Goal: Information Seeking & Learning: Understand process/instructions

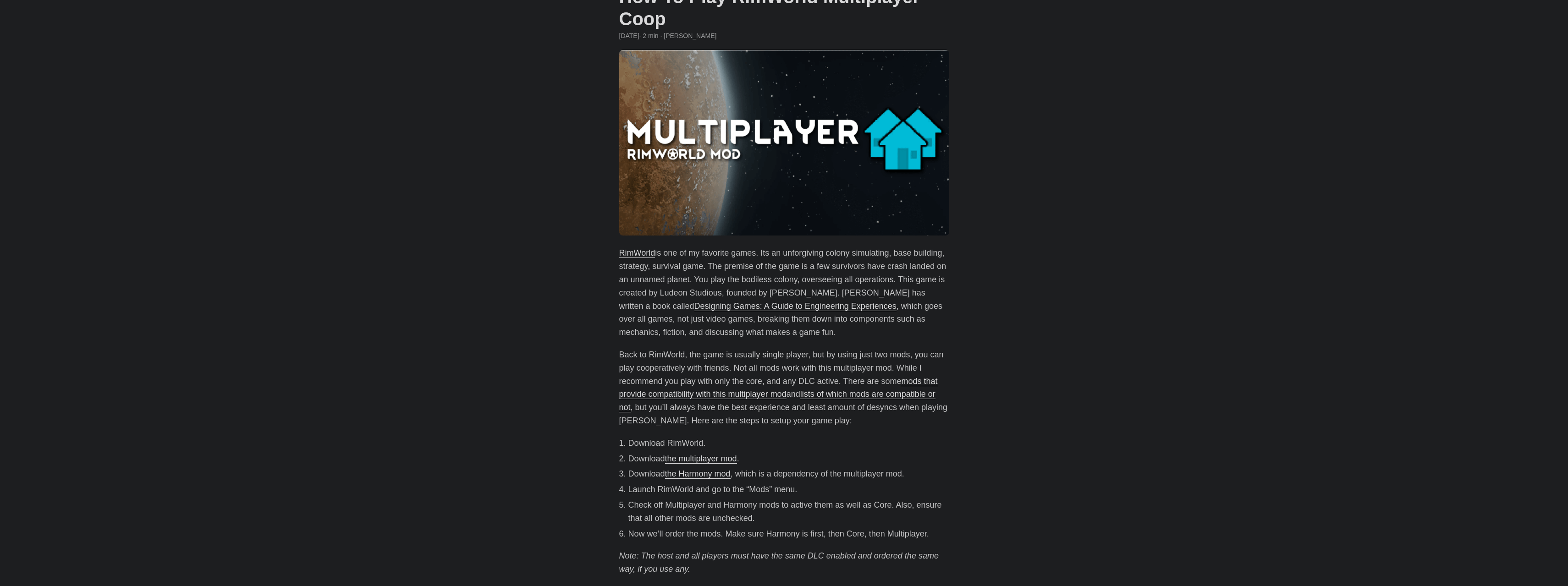
scroll to position [92, 0]
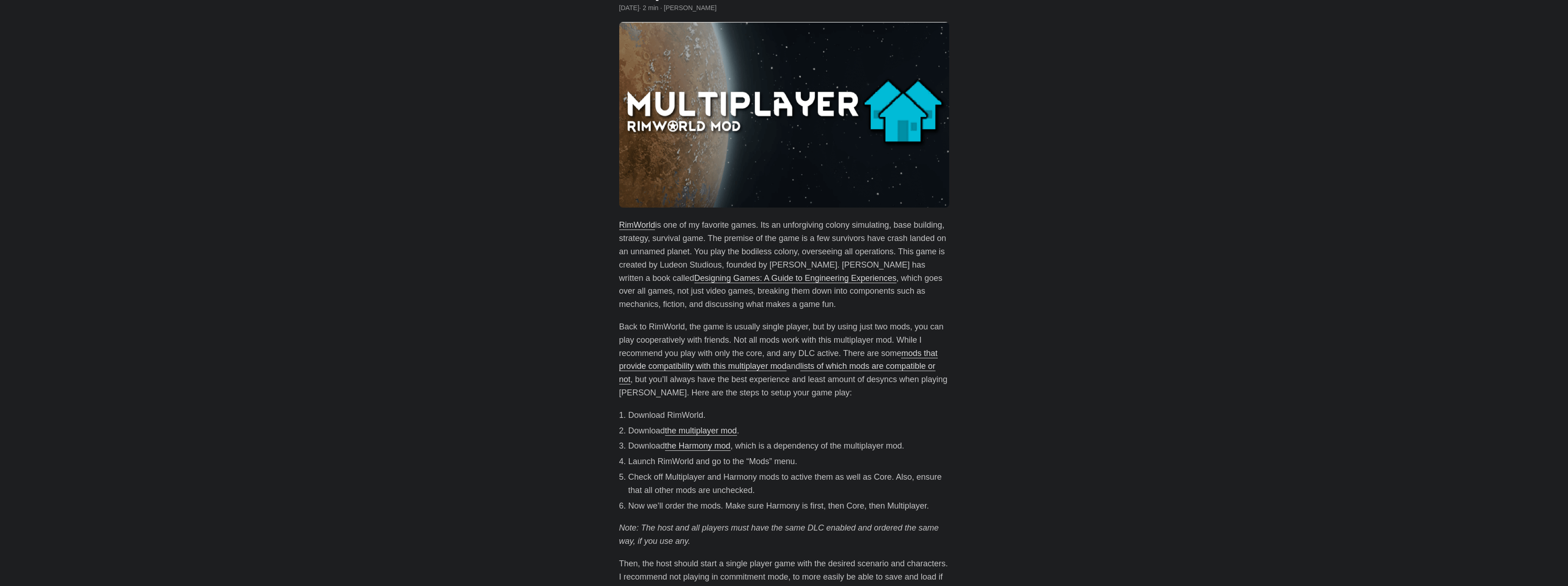
click at [661, 462] on li "Launch RimWorld and go to the “Mods” menu." at bounding box center [788, 461] width 320 height 13
click at [665, 475] on li "Check off Multiplayer and Harmony mods to active them as well as Core. Also, en…" at bounding box center [788, 483] width 320 height 27
drag, startPoint x: 665, startPoint y: 475, endPoint x: 669, endPoint y: 506, distance: 31.3
click at [669, 506] on ol "Download RimWorld. Download the multiplayer mod . Download the Harmony mod , wh…" at bounding box center [784, 460] width 330 height 104
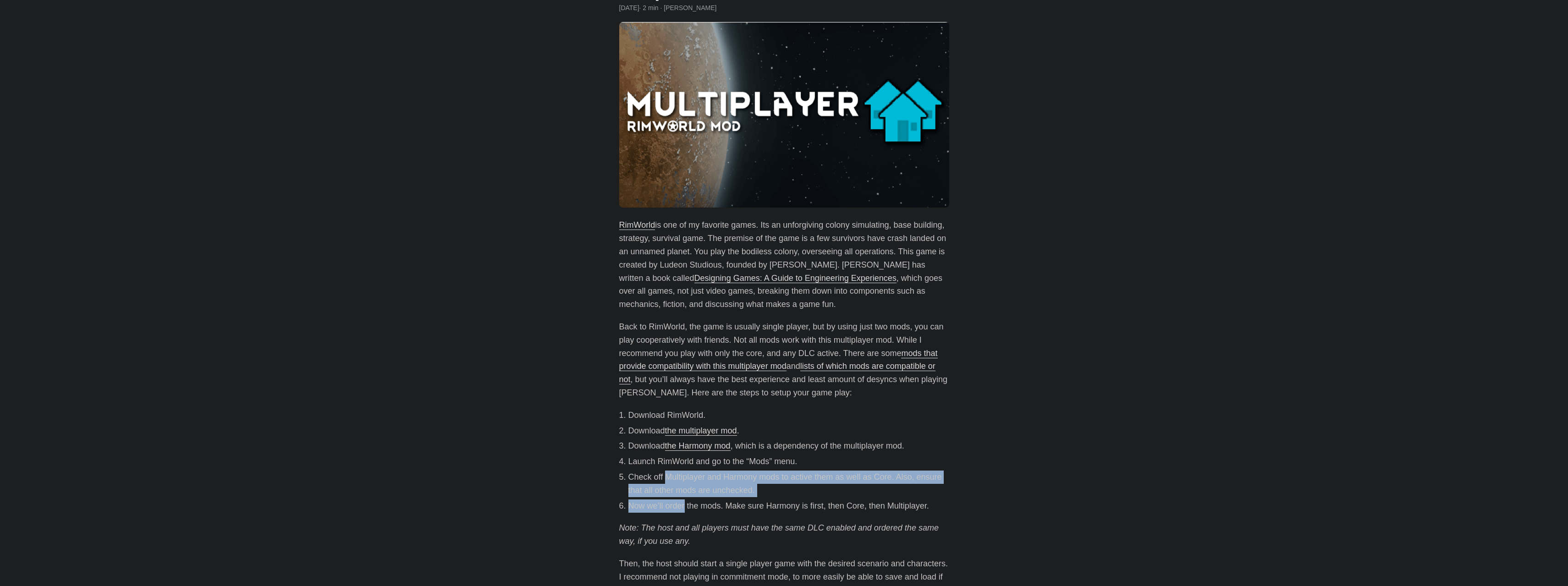
click at [669, 506] on li "Now we’ll order the mods. Make sure Harmony is first, then Core, then Multiplay…" at bounding box center [788, 505] width 320 height 13
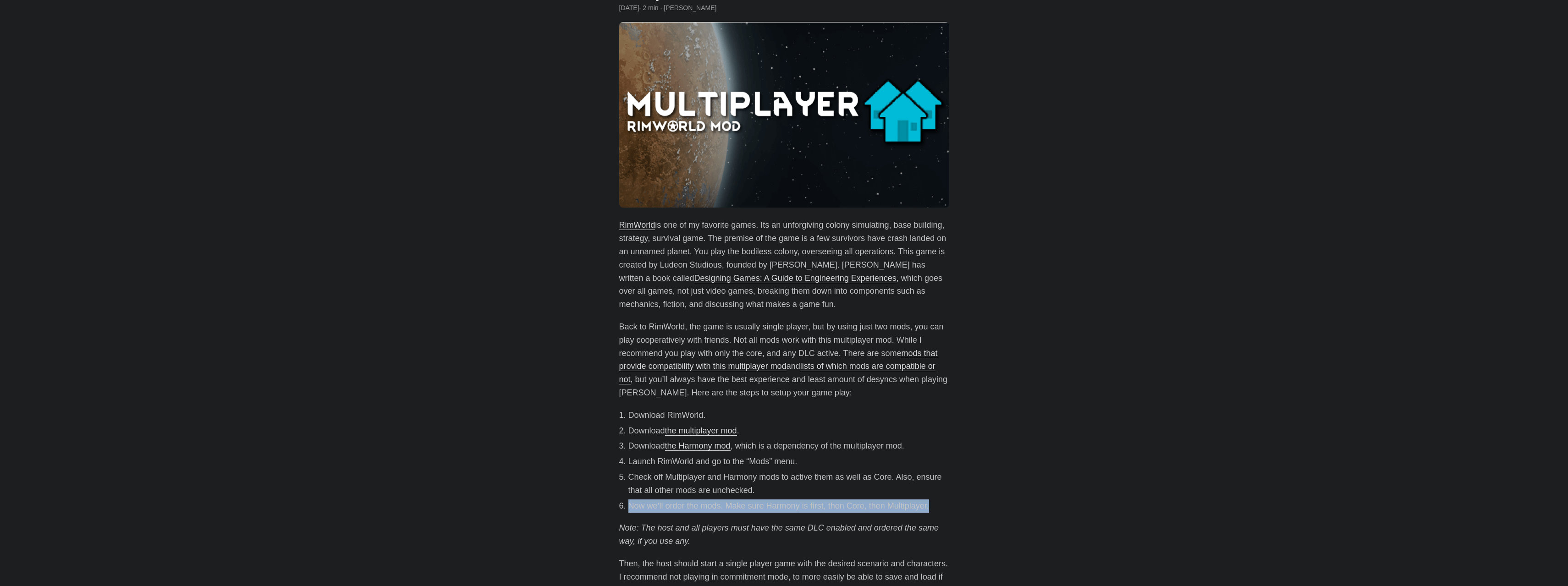
click at [669, 506] on li "Now we’ll order the mods. Make sure Harmony is first, then Core, then Multiplay…" at bounding box center [788, 505] width 320 height 13
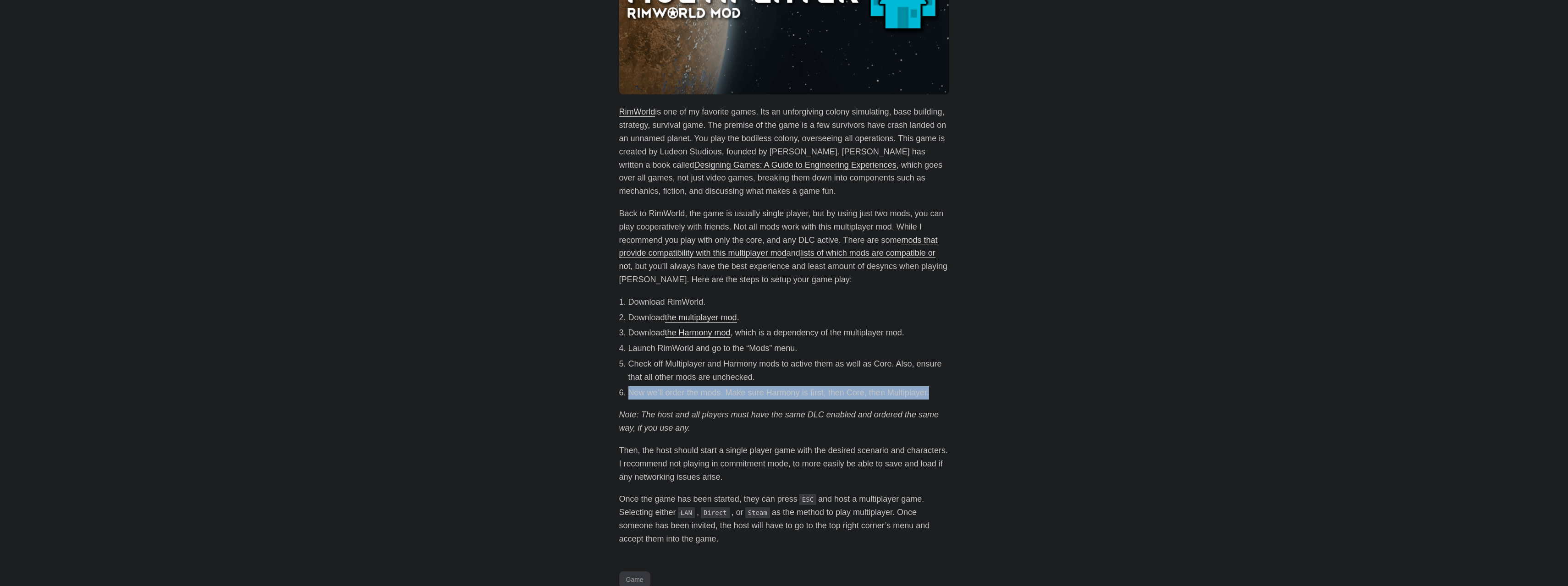
scroll to position [275, 0]
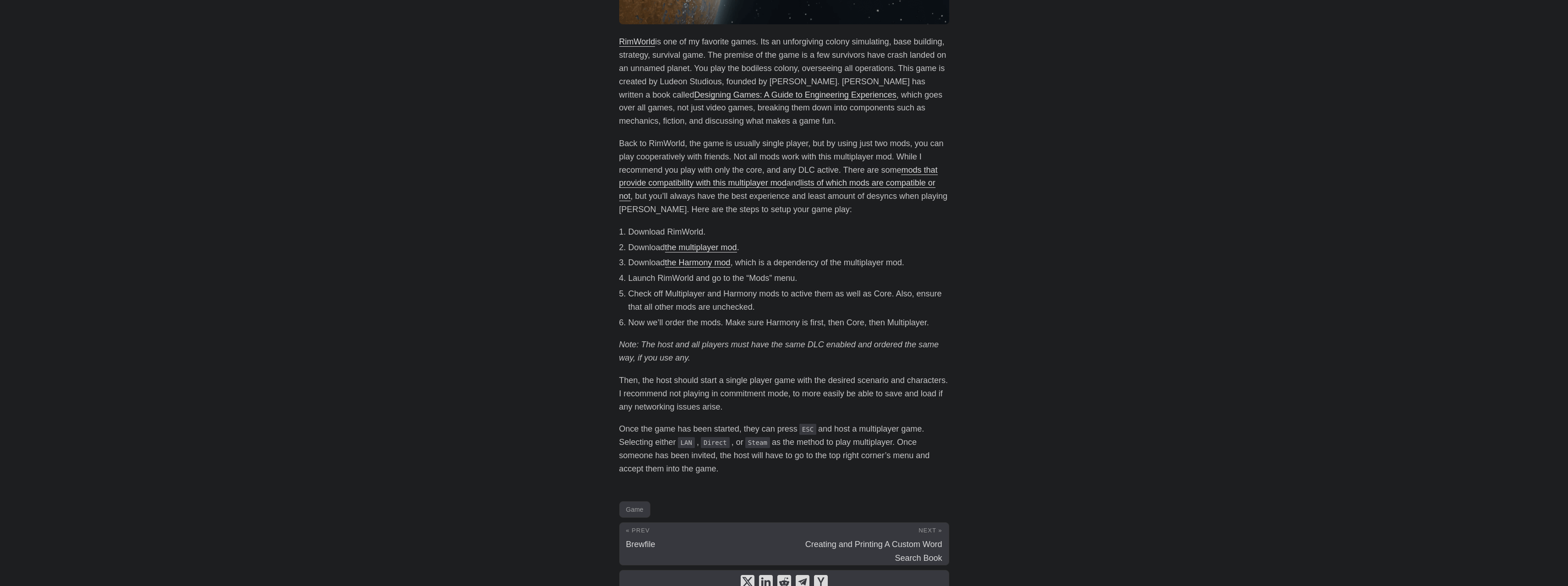
click at [637, 378] on p "Then, the host should start a single player game with the desired scenario and …" at bounding box center [784, 393] width 330 height 40
drag, startPoint x: 637, startPoint y: 378, endPoint x: 647, endPoint y: 386, distance: 12.8
click at [647, 386] on p "Then, the host should start a single player game with the desired scenario and …" at bounding box center [784, 393] width 330 height 40
click at [648, 381] on p "Then, the host should start a single player game with the desired scenario and …" at bounding box center [784, 393] width 330 height 40
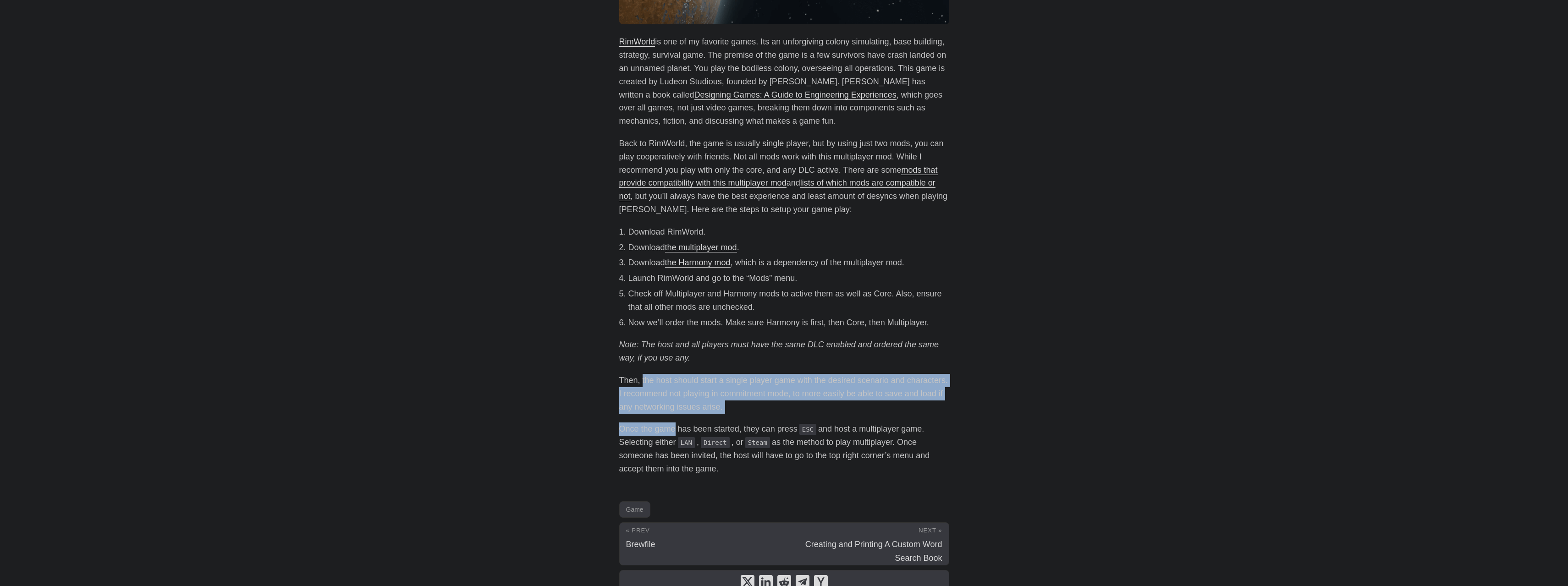
drag, startPoint x: 648, startPoint y: 381, endPoint x: 671, endPoint y: 428, distance: 52.3
click at [671, 428] on div "RimWorld is one of my favorite games. Its an unforgiving colony simulating, bas…" at bounding box center [784, 255] width 330 height 440
click at [671, 428] on p "Once the game has been started, they can press ESC and host a multiplayer game.…" at bounding box center [784, 448] width 330 height 53
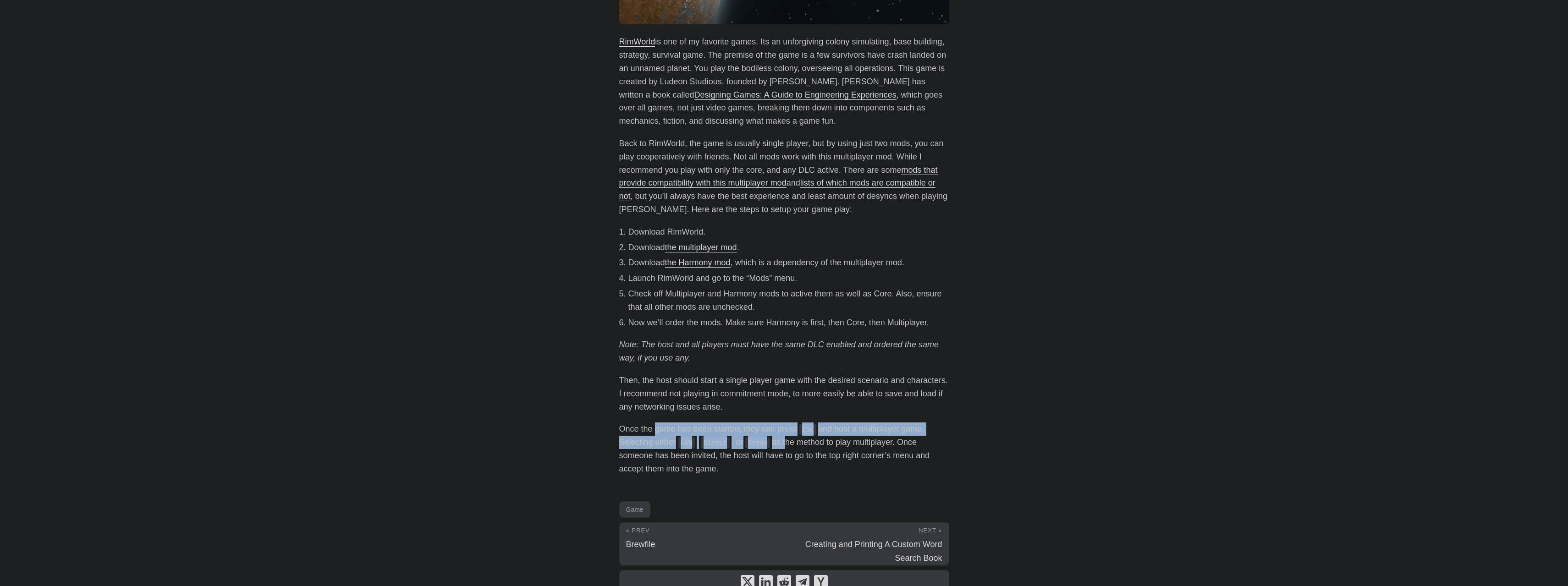
drag, startPoint x: 671, startPoint y: 428, endPoint x: 782, endPoint y: 442, distance: 111.9
click at [782, 442] on p "Once the game has been started, they can press ESC and host a multiplayer game.…" at bounding box center [784, 448] width 330 height 53
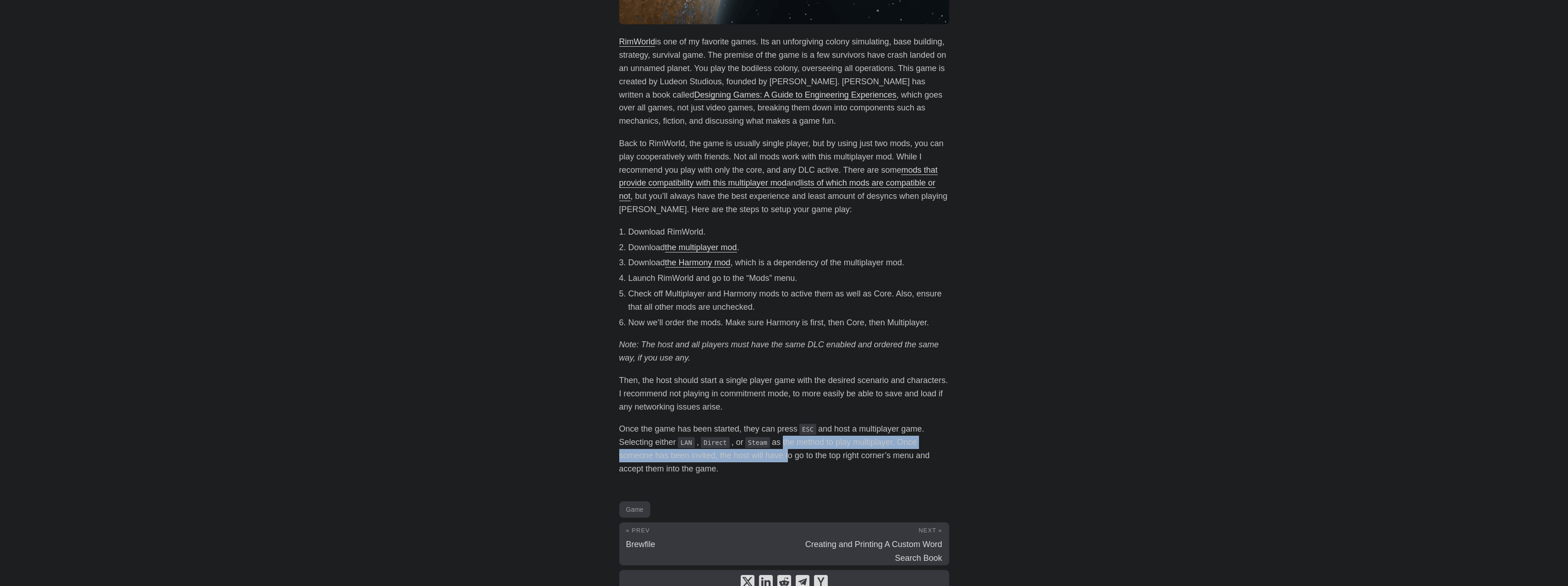
drag, startPoint x: 782, startPoint y: 442, endPoint x: 783, endPoint y: 452, distance: 10.0
click at [783, 452] on p "Once the game has been started, they can press ESC and host a multiplayer game.…" at bounding box center [784, 448] width 330 height 53
drag, startPoint x: 783, startPoint y: 452, endPoint x: 783, endPoint y: 443, distance: 9.0
click at [783, 443] on p "Once the game has been started, they can press ESC and host a multiplayer game.…" at bounding box center [784, 448] width 330 height 53
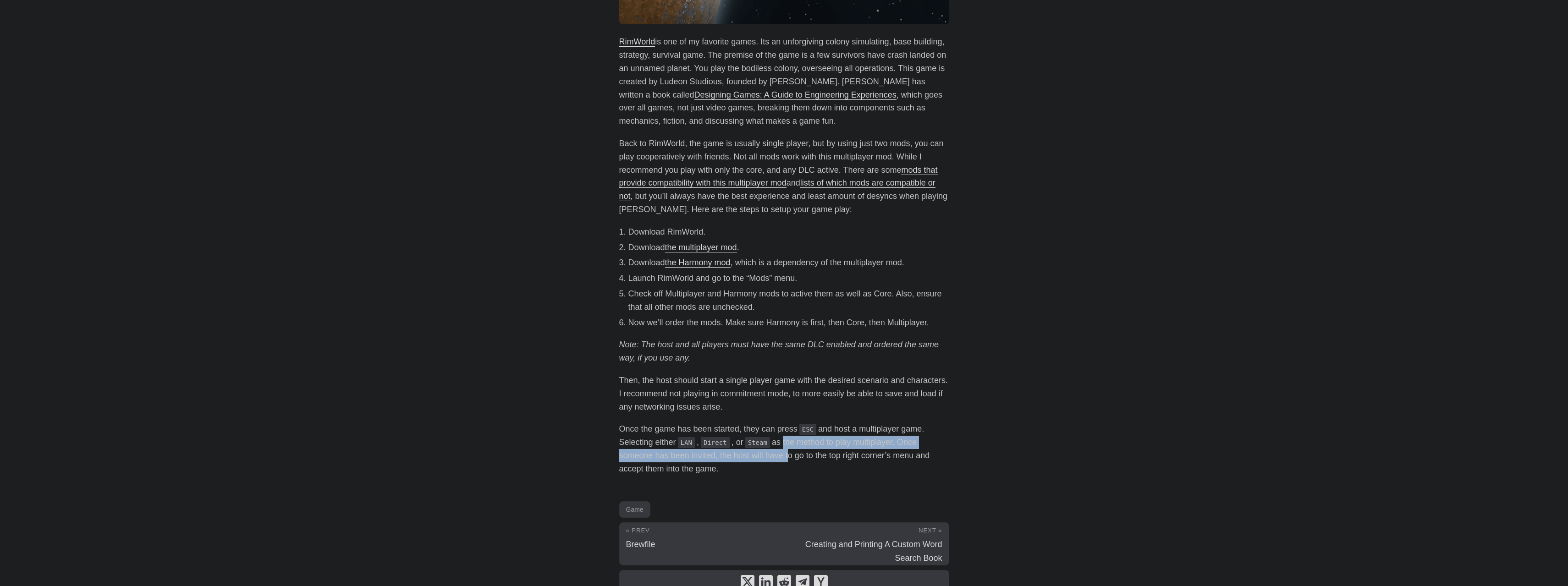
click at [783, 443] on p "Once the game has been started, they can press ESC and host a multiplayer game.…" at bounding box center [784, 448] width 330 height 53
drag, startPoint x: 783, startPoint y: 443, endPoint x: 783, endPoint y: 467, distance: 24.0
click at [783, 467] on p "Once the game has been started, they can press ESC and host a multiplayer game.…" at bounding box center [784, 448] width 330 height 53
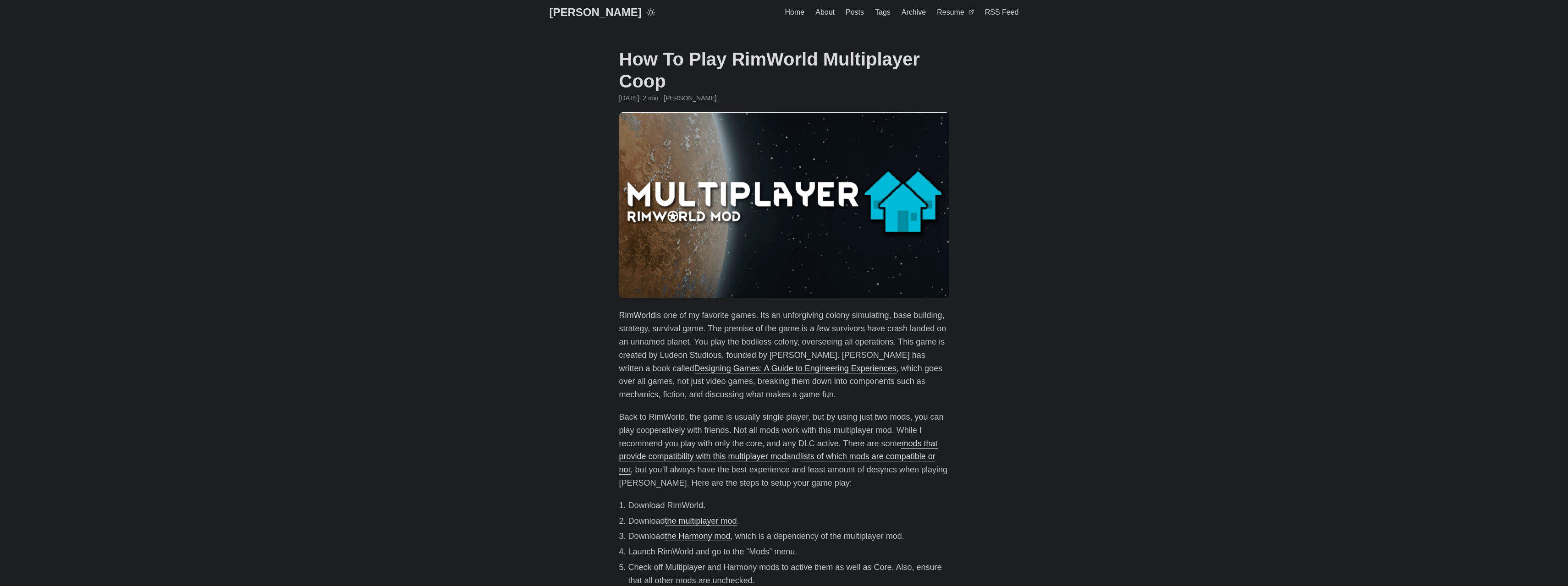
scroll to position [0, 0]
